Goal: Information Seeking & Learning: Learn about a topic

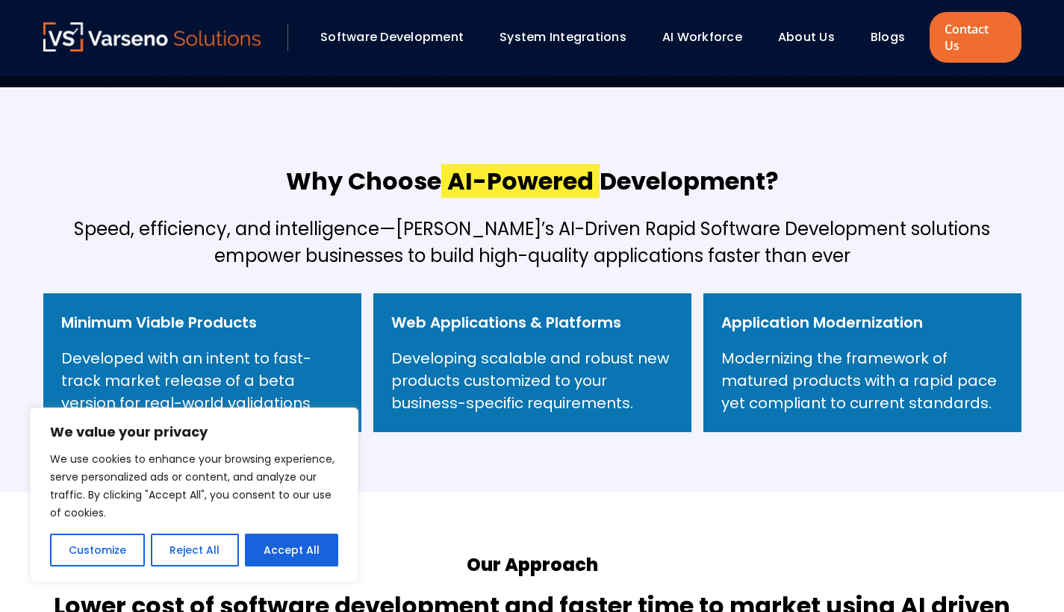
scroll to position [841, 0]
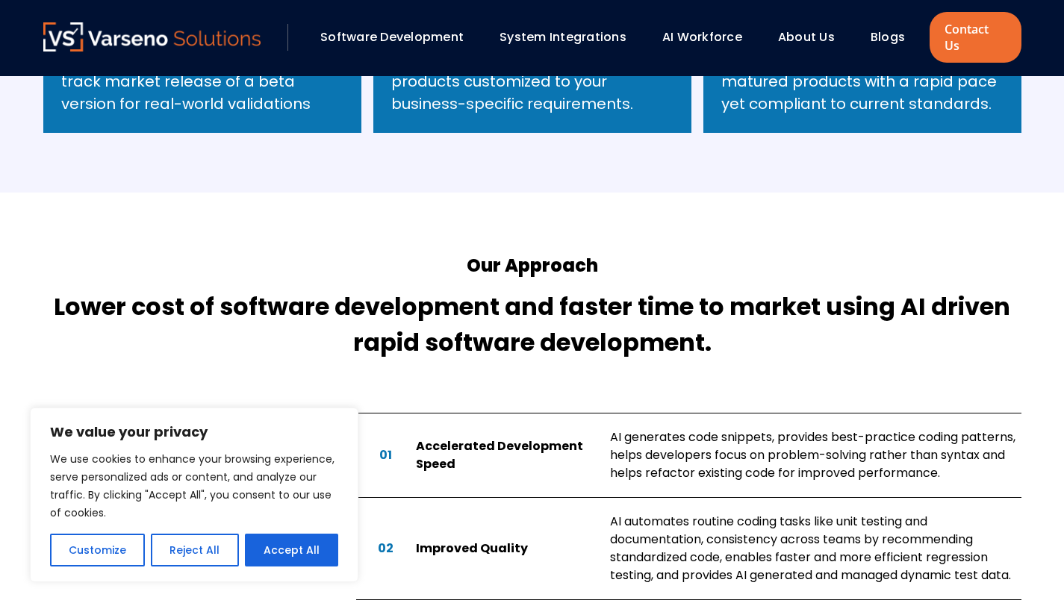
click at [297, 568] on div "We value your privacy We use cookies to enhance your browsing experience, serve…" at bounding box center [194, 495] width 329 height 175
click at [311, 555] on button "Accept All" at bounding box center [291, 550] width 93 height 33
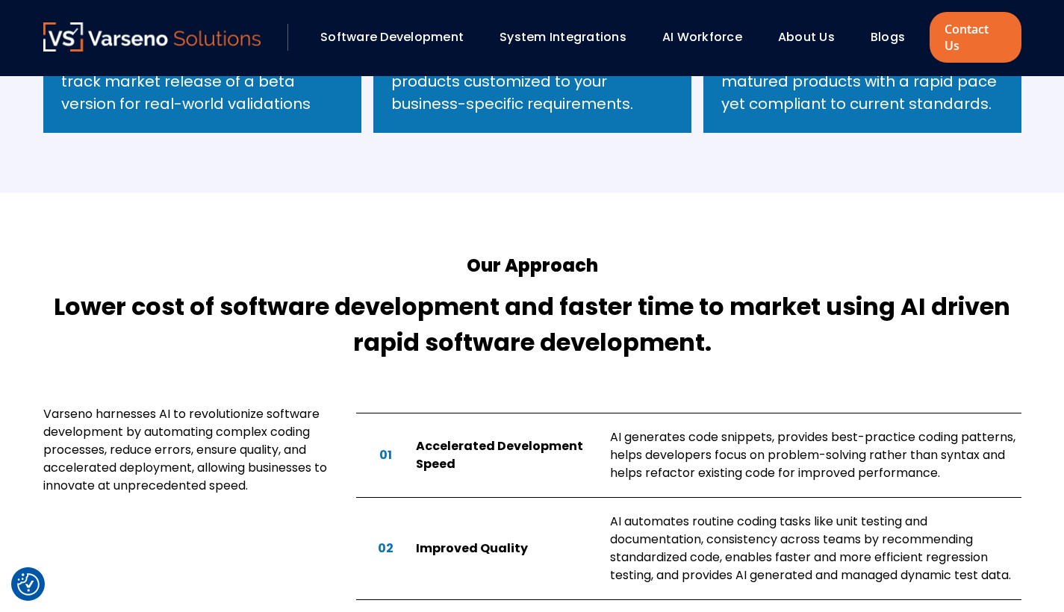
checkbox input "true"
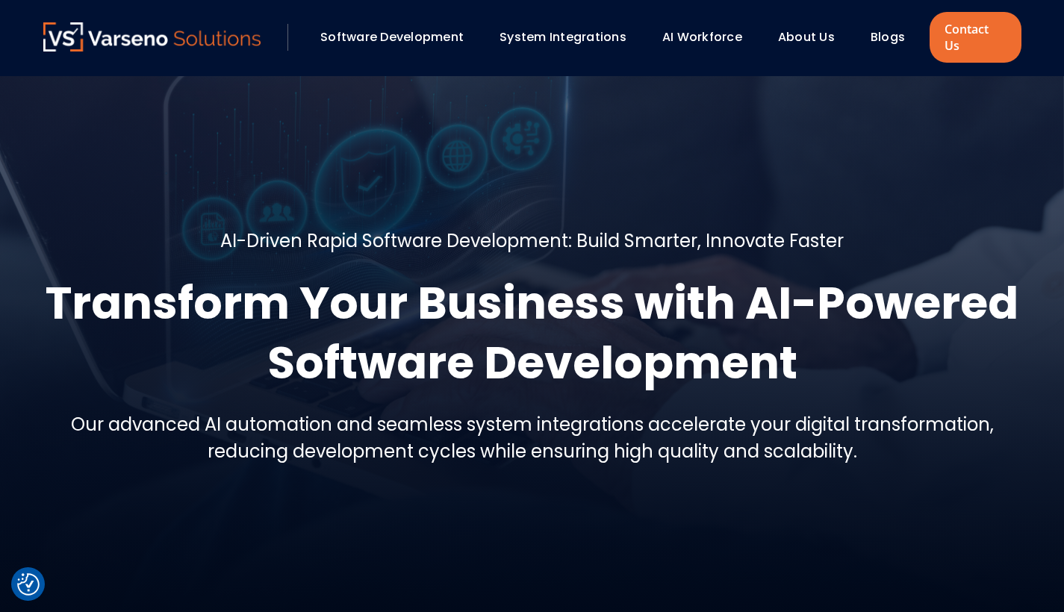
scroll to position [0, 0]
click at [795, 31] on link "About Us" at bounding box center [806, 36] width 57 height 17
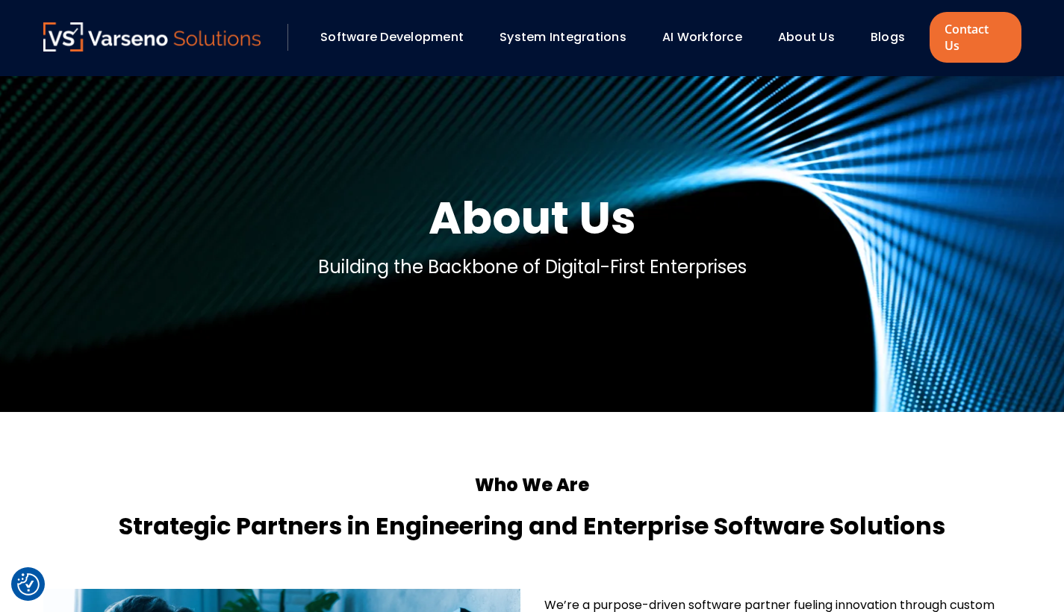
click at [554, 30] on link "System Integrations" at bounding box center [563, 36] width 127 height 17
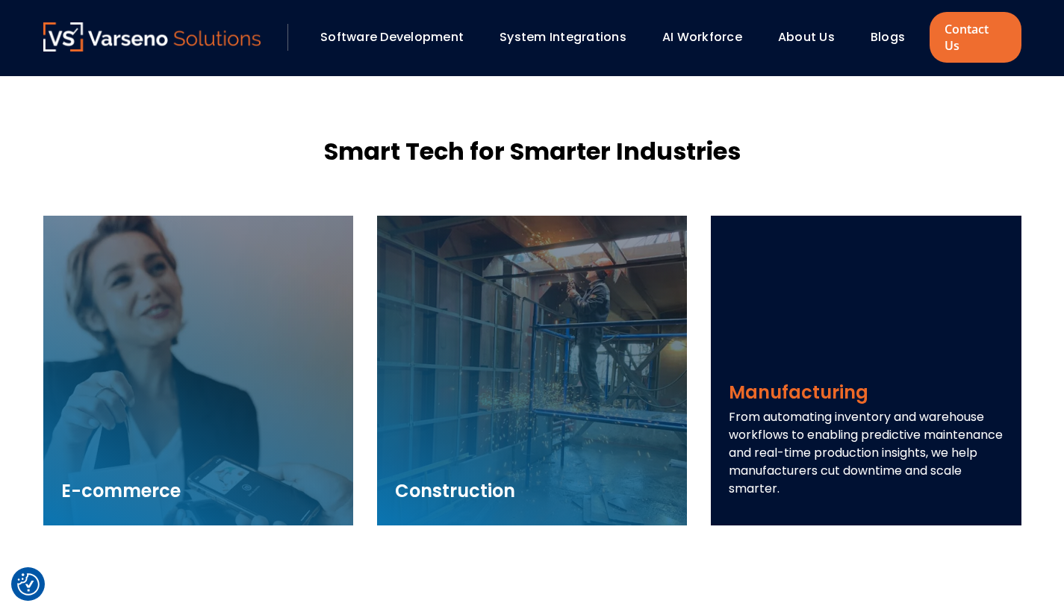
scroll to position [2114, 0]
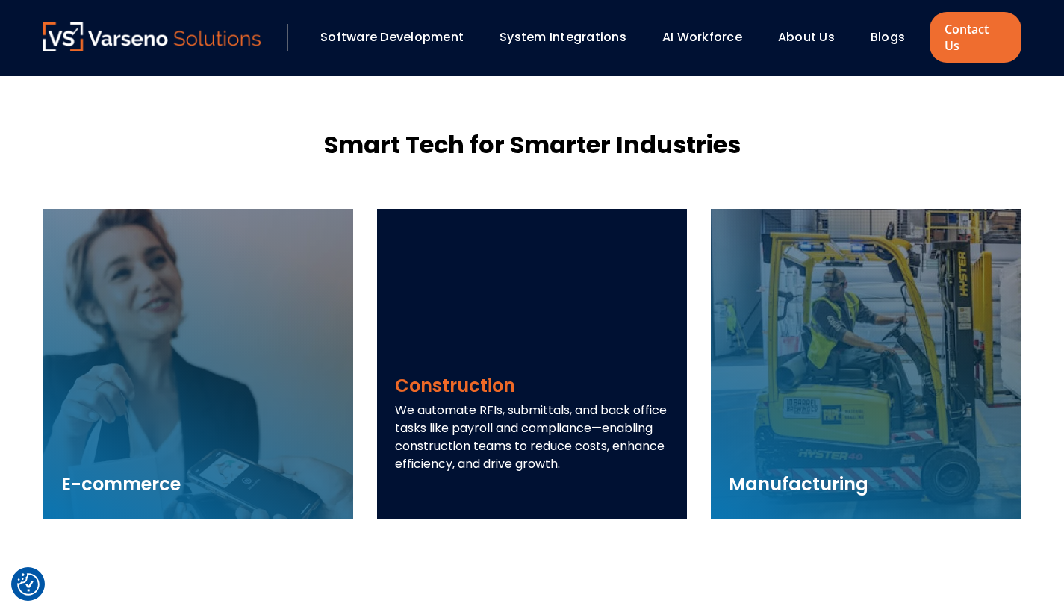
drag, startPoint x: 397, startPoint y: 373, endPoint x: 631, endPoint y: 460, distance: 250.3
click at [631, 460] on div "Construction We automate RFIs, submittals, and back office tasks like payroll a…" at bounding box center [532, 446] width 274 height 146
copy div "Construction We automate RFIs, submittals, and back office tasks like payroll a…"
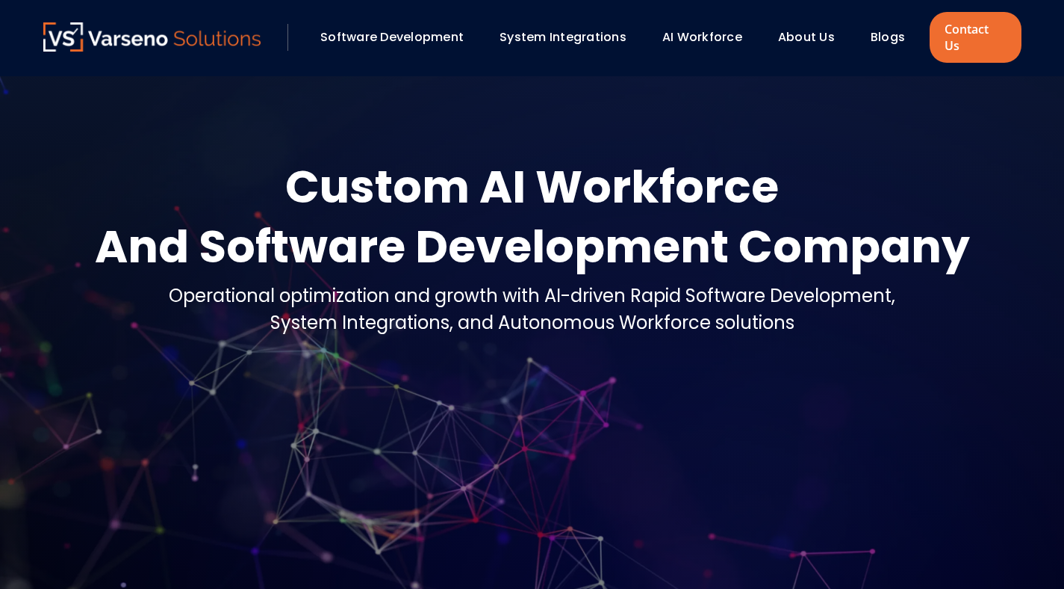
scroll to position [31, 0]
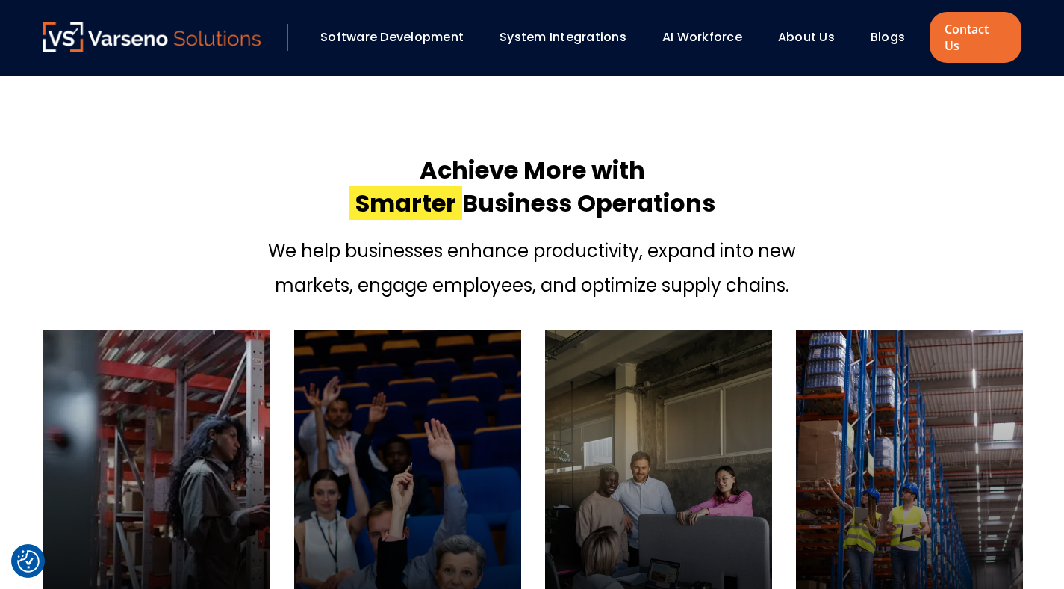
checkbox input "true"
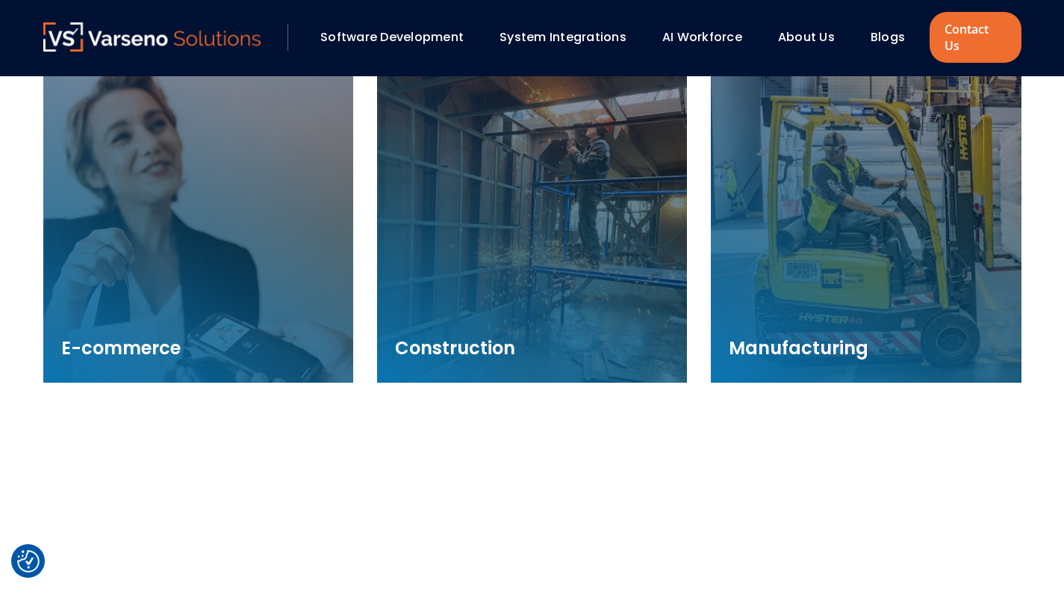
scroll to position [2231, 0]
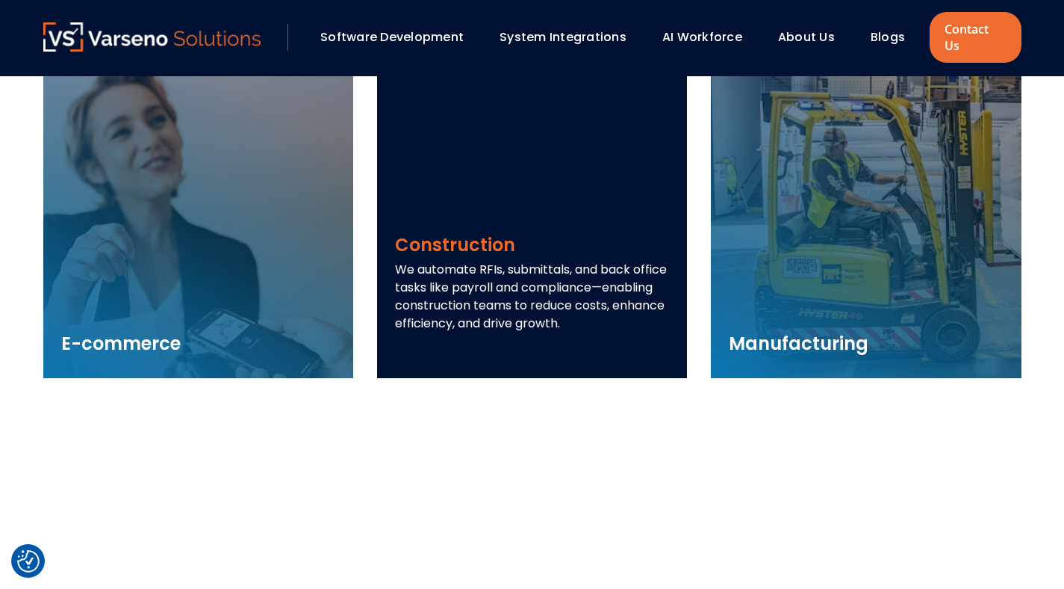
click at [535, 187] on div "Construction We automate RFIs, submittals, and back office tasks like payroll a…" at bounding box center [532, 223] width 310 height 310
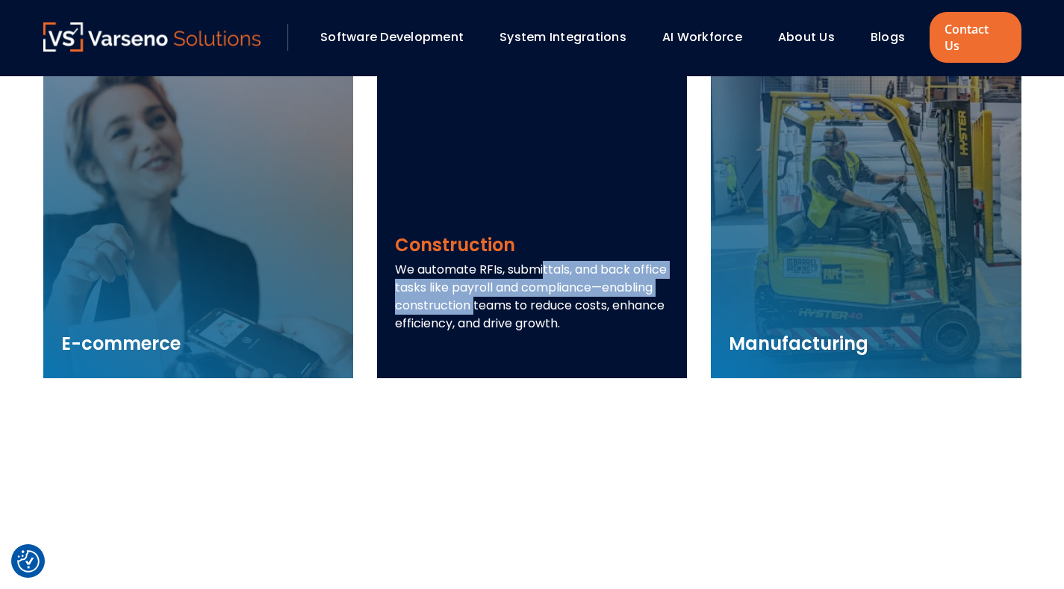
drag, startPoint x: 397, startPoint y: 256, endPoint x: 628, endPoint y: 278, distance: 231.8
click at [628, 278] on p "We automate RFIs, submittals, and back office tasks like payroll and compliance…" at bounding box center [532, 297] width 274 height 72
copy p "We automate RFIs, submittals, and back office tasks like payroll and compliance"
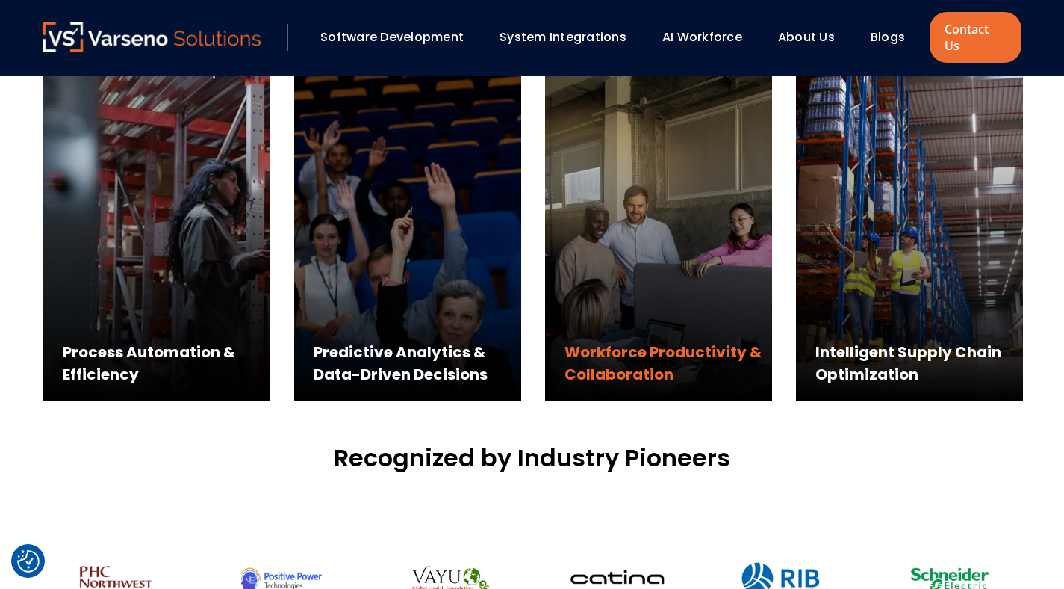
scroll to position [786, 0]
